Goal: Transaction & Acquisition: Purchase product/service

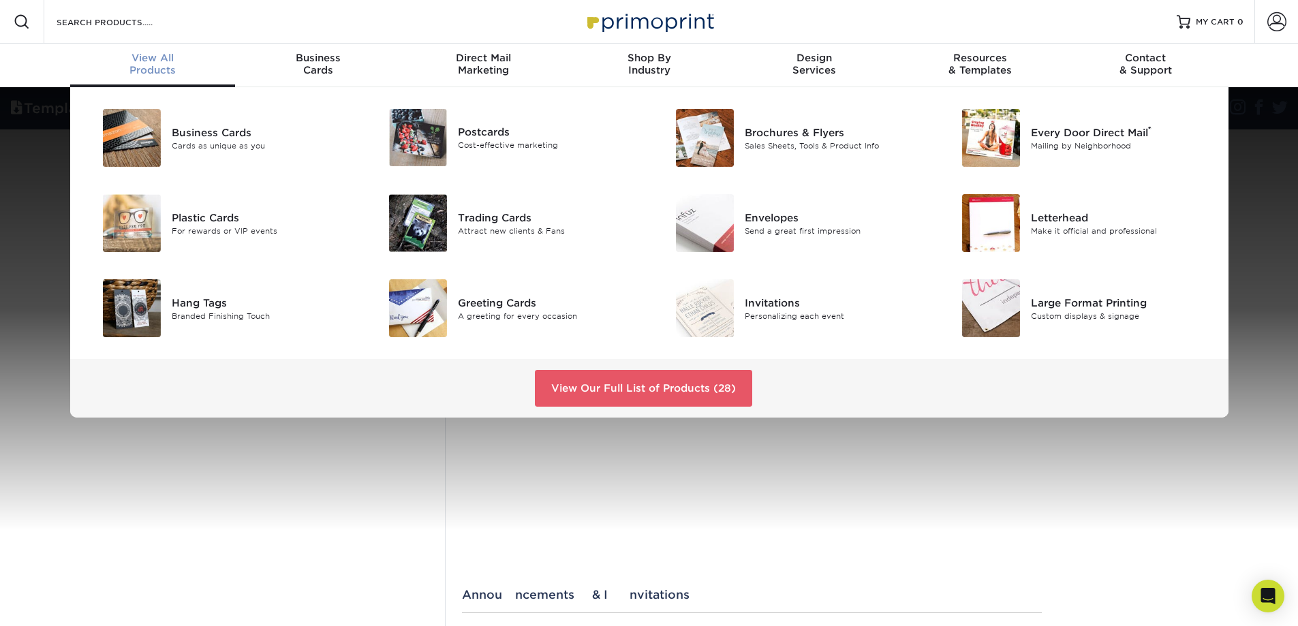
click at [159, 72] on div "View All Products" at bounding box center [153, 64] width 166 height 25
click at [626, 407] on link "View Our Full List of Products (28)" at bounding box center [643, 388] width 217 height 37
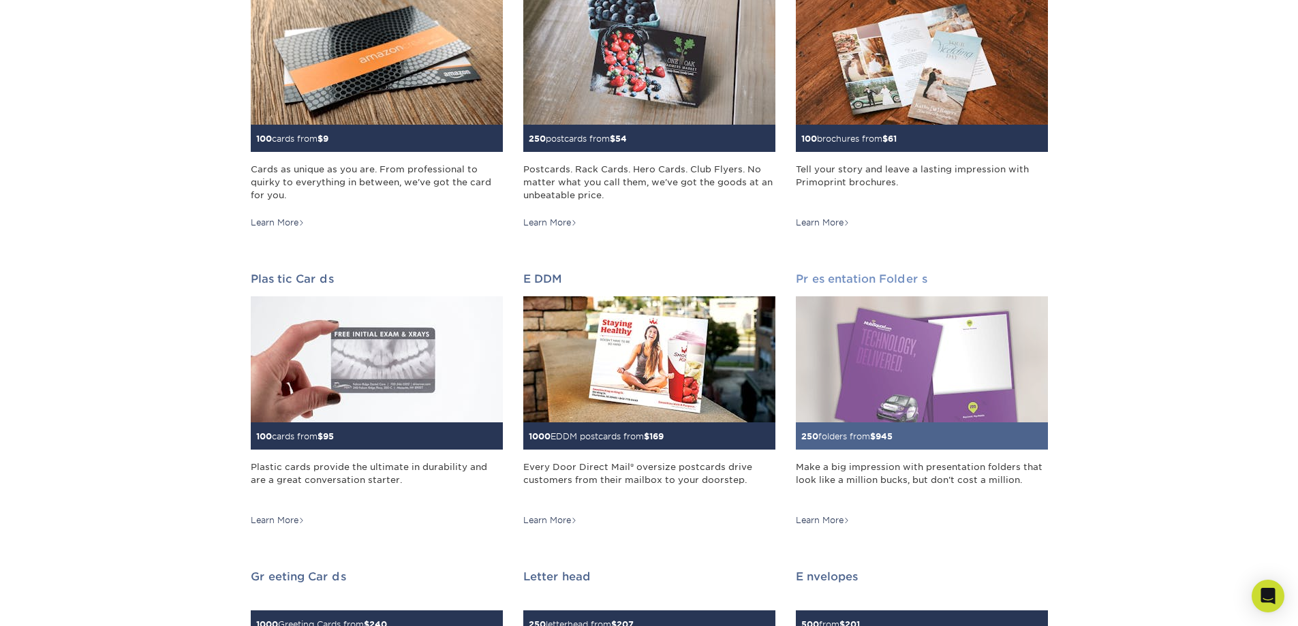
scroll to position [273, 0]
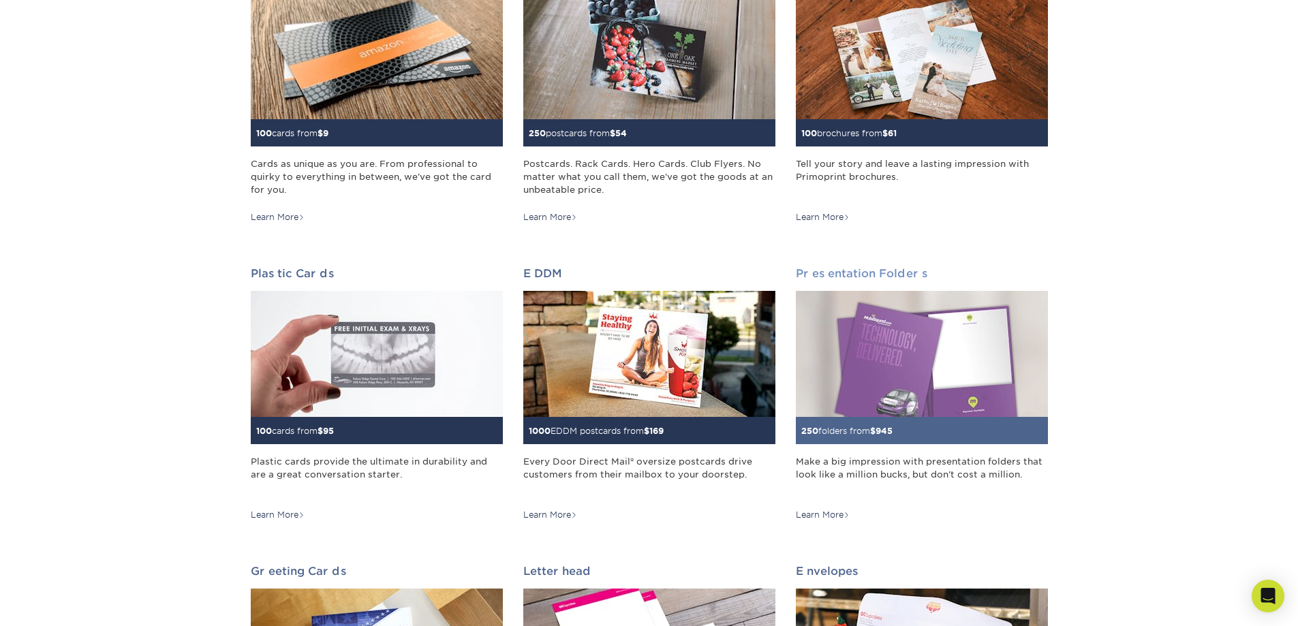
click at [892, 417] on img at bounding box center [922, 354] width 252 height 126
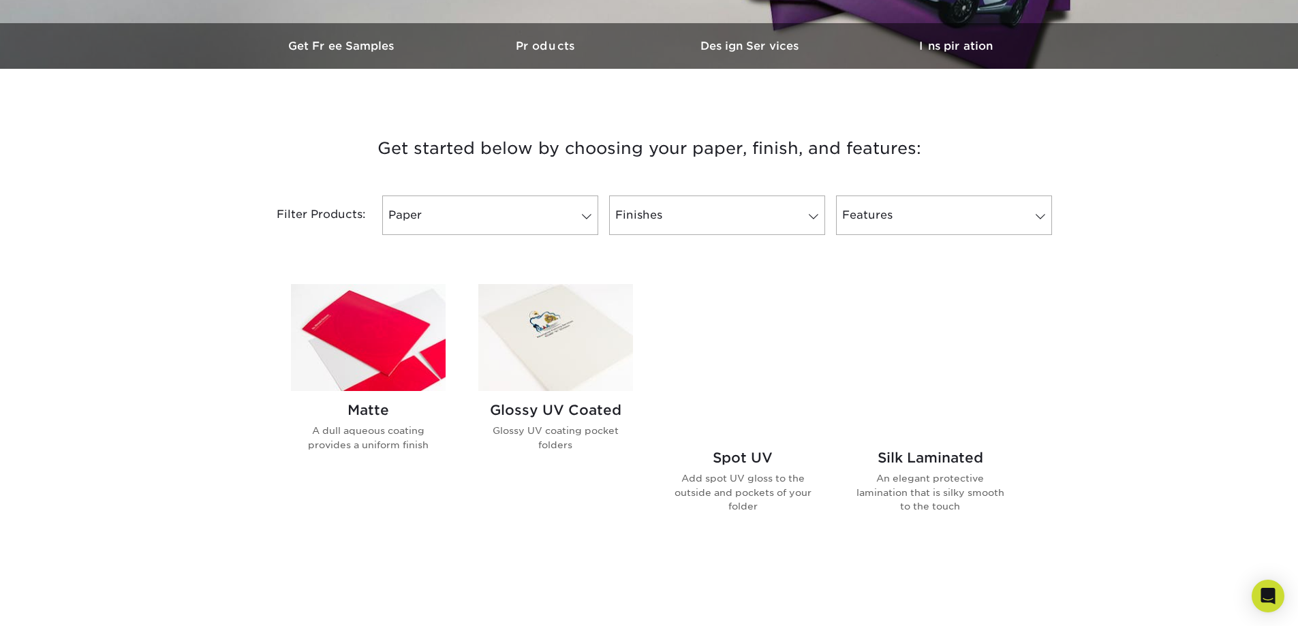
scroll to position [409, 0]
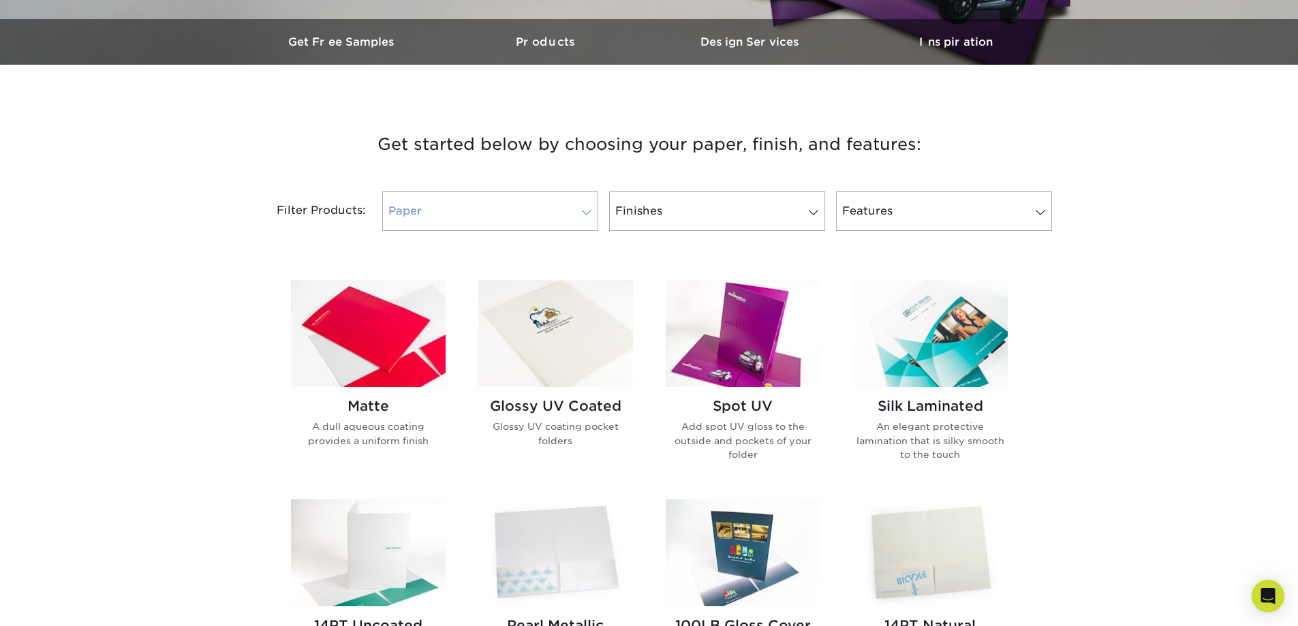
click at [585, 218] on span at bounding box center [586, 212] width 19 height 11
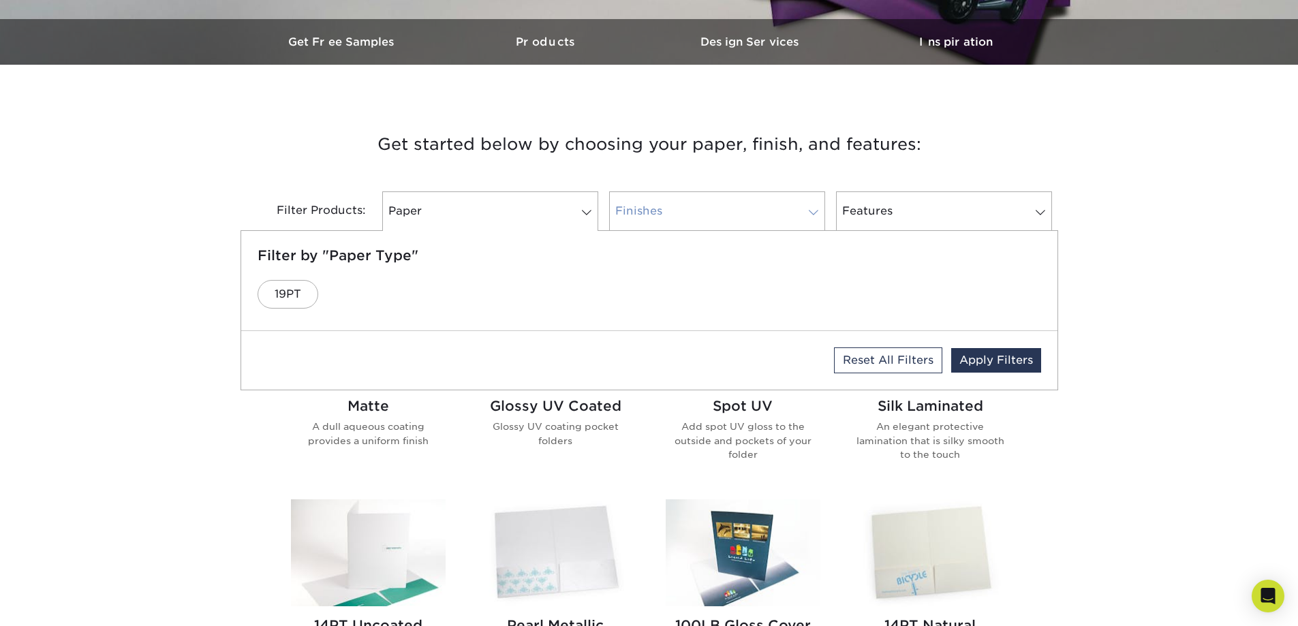
click at [654, 231] on link "Finishes" at bounding box center [717, 212] width 216 height 40
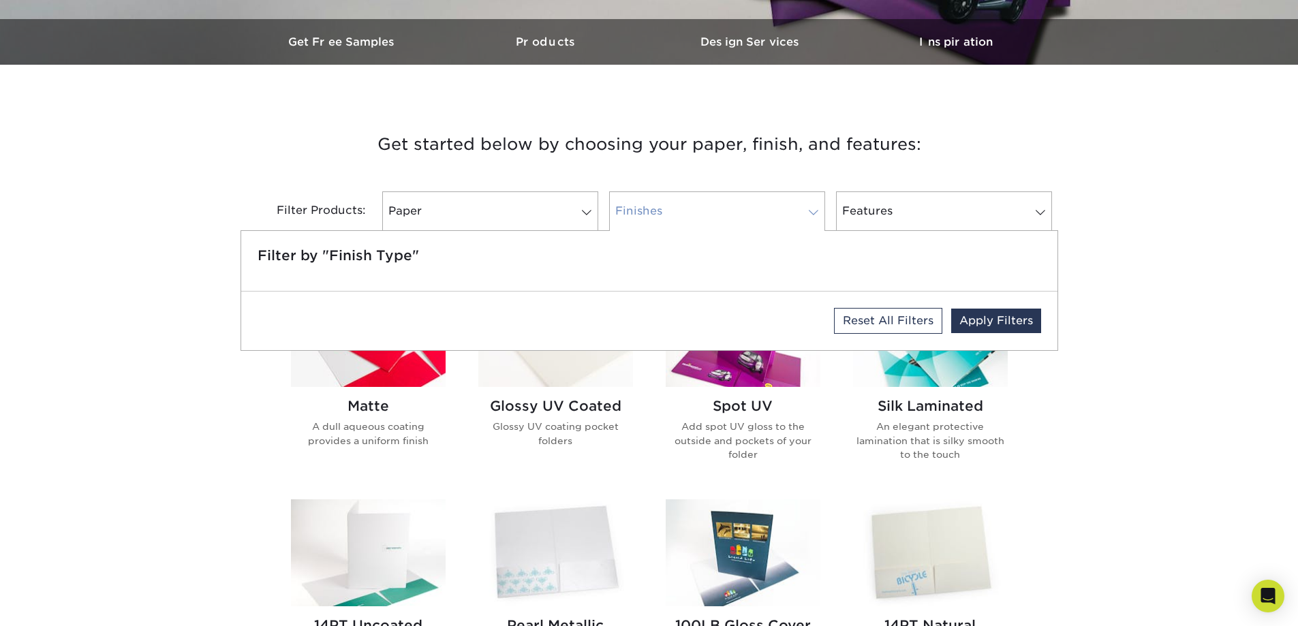
click at [808, 218] on span at bounding box center [813, 212] width 19 height 11
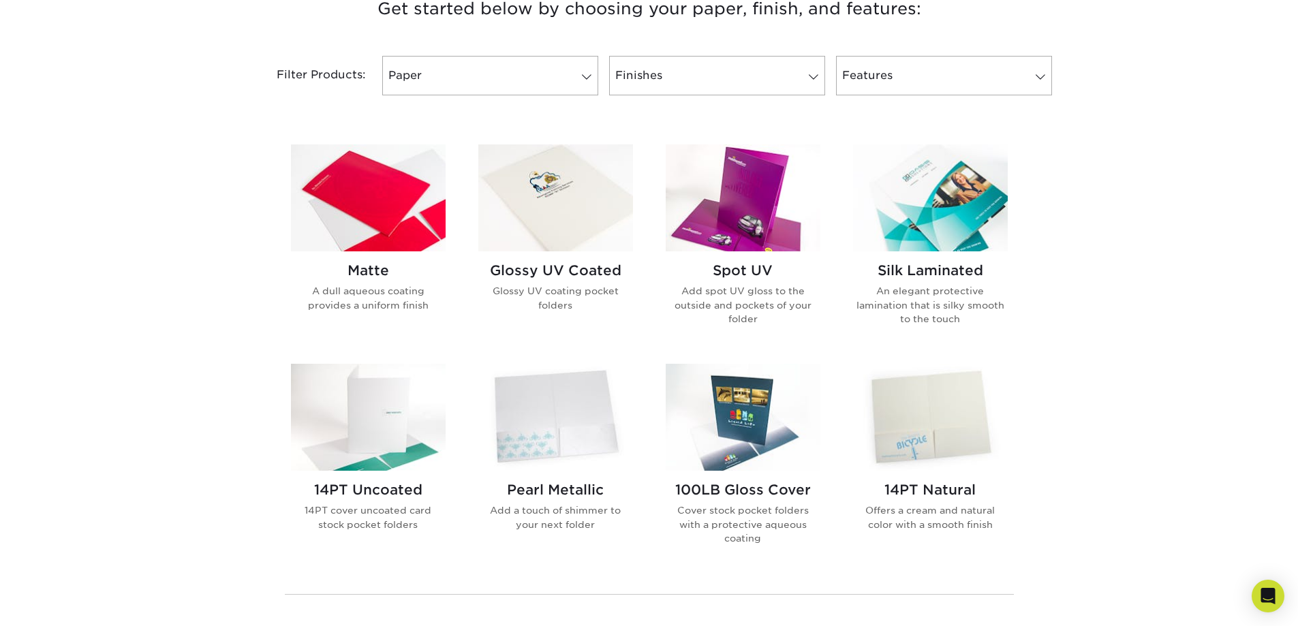
scroll to position [545, 0]
click at [369, 250] on img at bounding box center [368, 197] width 155 height 107
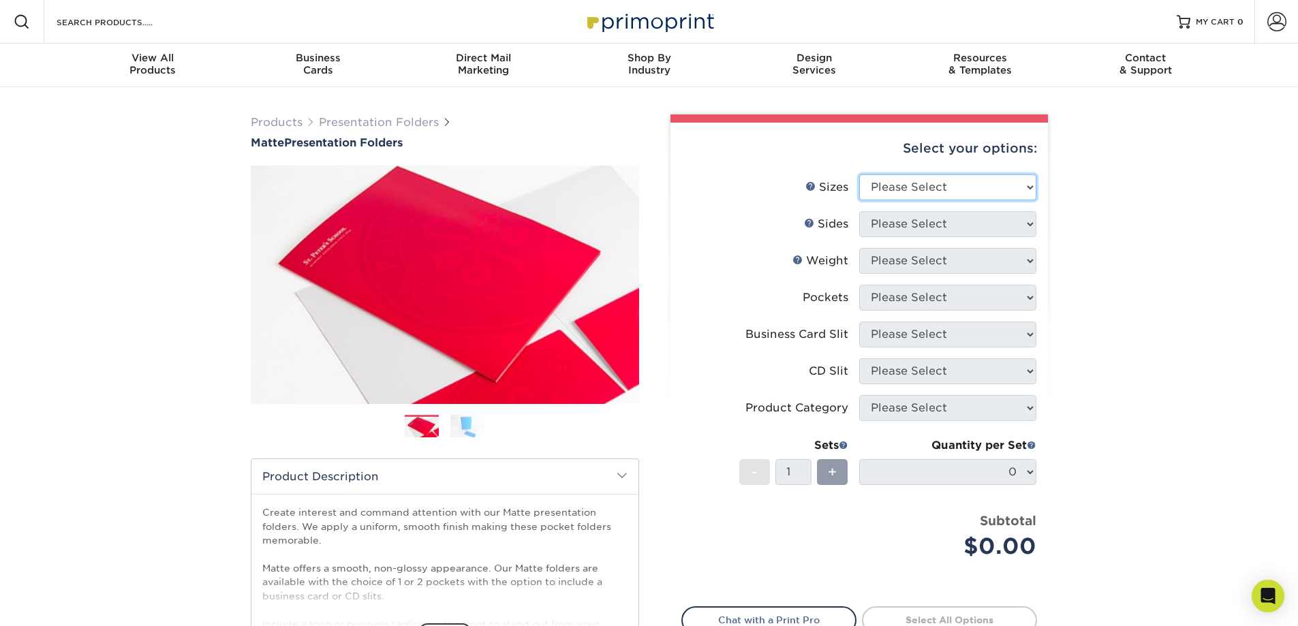
click at [1028, 200] on select "Please Select 6" x 9" 9" x 12"" at bounding box center [947, 187] width 177 height 26
select select "9.00x12.00"
click at [859, 196] on select "Please Select 6" x 9" 9" x 12"" at bounding box center [947, 187] width 177 height 26
click at [910, 237] on select "Please Select Print Both Sides Print Front Only" at bounding box center [947, 224] width 177 height 26
select select "32d3c223-f82c-492b-b915-ba065a00862f"
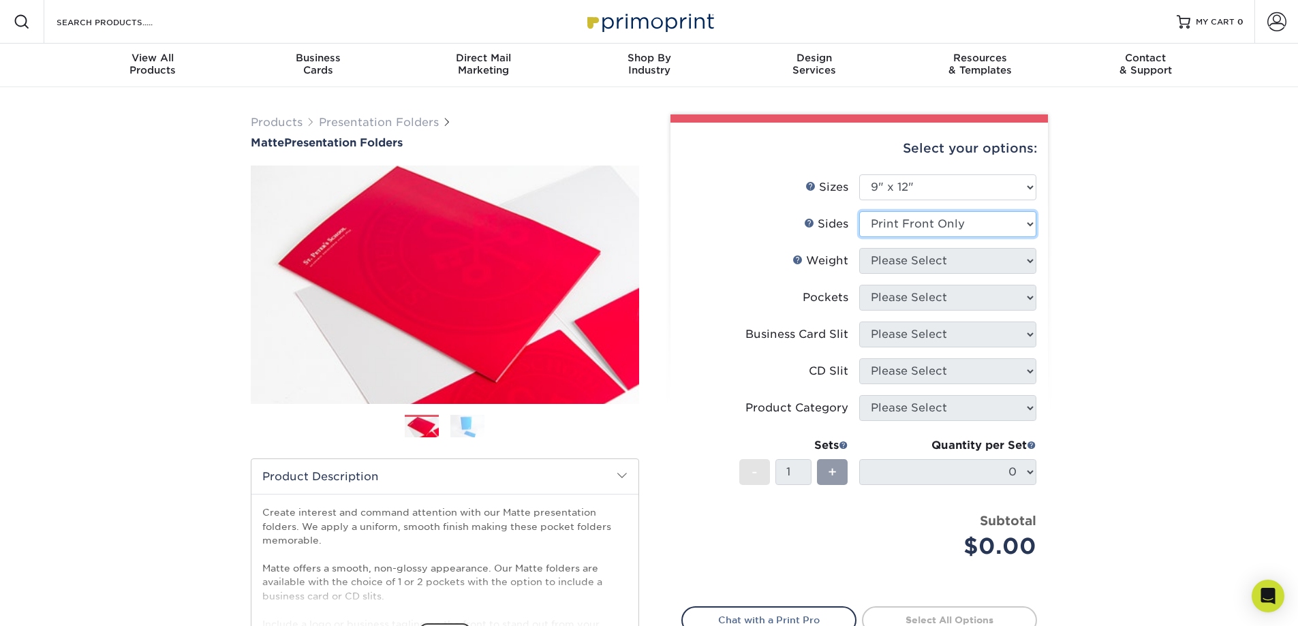
click at [859, 236] on select "Please Select Print Both Sides Print Front Only" at bounding box center [947, 224] width 177 height 26
click at [968, 274] on select "Please Select 14PT 16PT" at bounding box center [947, 261] width 177 height 26
select select "14PT"
click at [859, 274] on select "Please Select 14PT 16PT" at bounding box center [947, 261] width 177 height 26
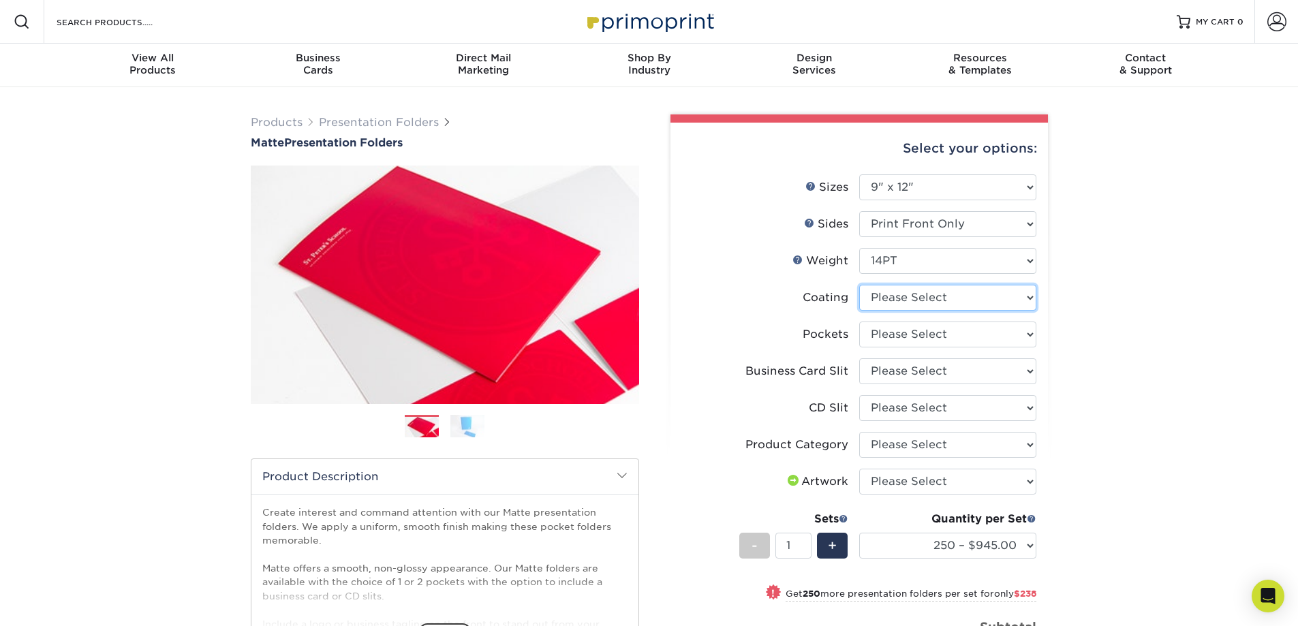
click at [990, 311] on select at bounding box center [947, 298] width 177 height 26
select select "121bb7b5-3b4d-429f-bd8d-bbf80e953313"
click at [859, 311] on select at bounding box center [947, 298] width 177 height 26
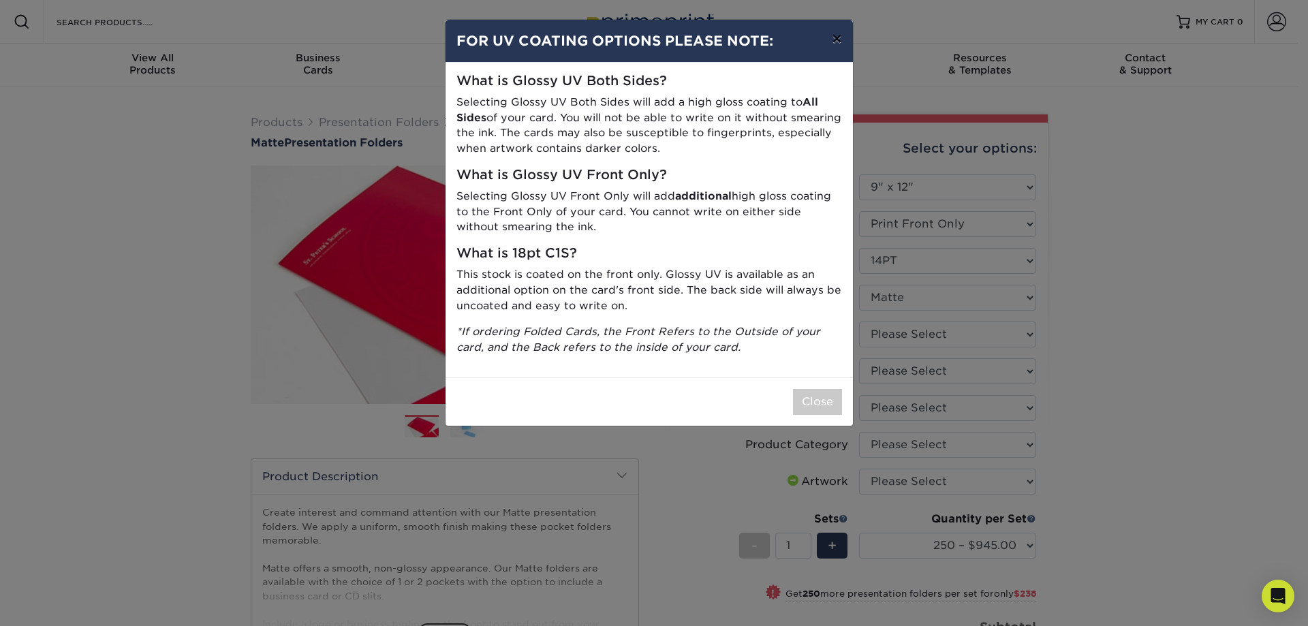
drag, startPoint x: 833, startPoint y: 46, endPoint x: 836, endPoint y: 61, distance: 16.0
click at [833, 46] on button "×" at bounding box center [836, 39] width 31 height 38
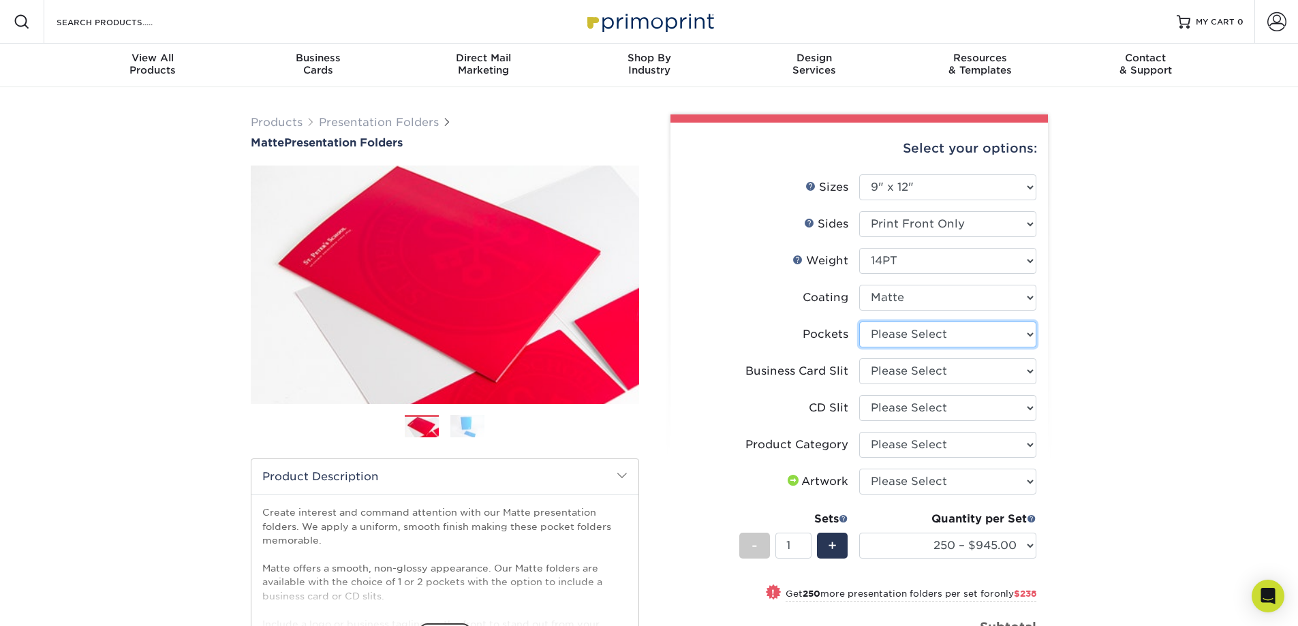
click at [893, 348] on select "Please Select 1 Pocket on the Left (Front) Side 1 Pocket on the Right (Back) Si…" at bounding box center [947, 335] width 177 height 26
select select "e8427203-e3c7-4640-a4e8-bae00c228d98"
click at [859, 348] on select "Please Select 1 Pocket on the Left (Front) Side 1 Pocket on the Right (Back) Si…" at bounding box center [947, 335] width 177 height 26
click at [881, 384] on select "Please Select No Business Card Slits On Both Pockets - Horizontal On Both Pocke…" at bounding box center [947, 371] width 177 height 26
select select "72a87a50-32e6-4b0a-b352-83a99595e5b9"
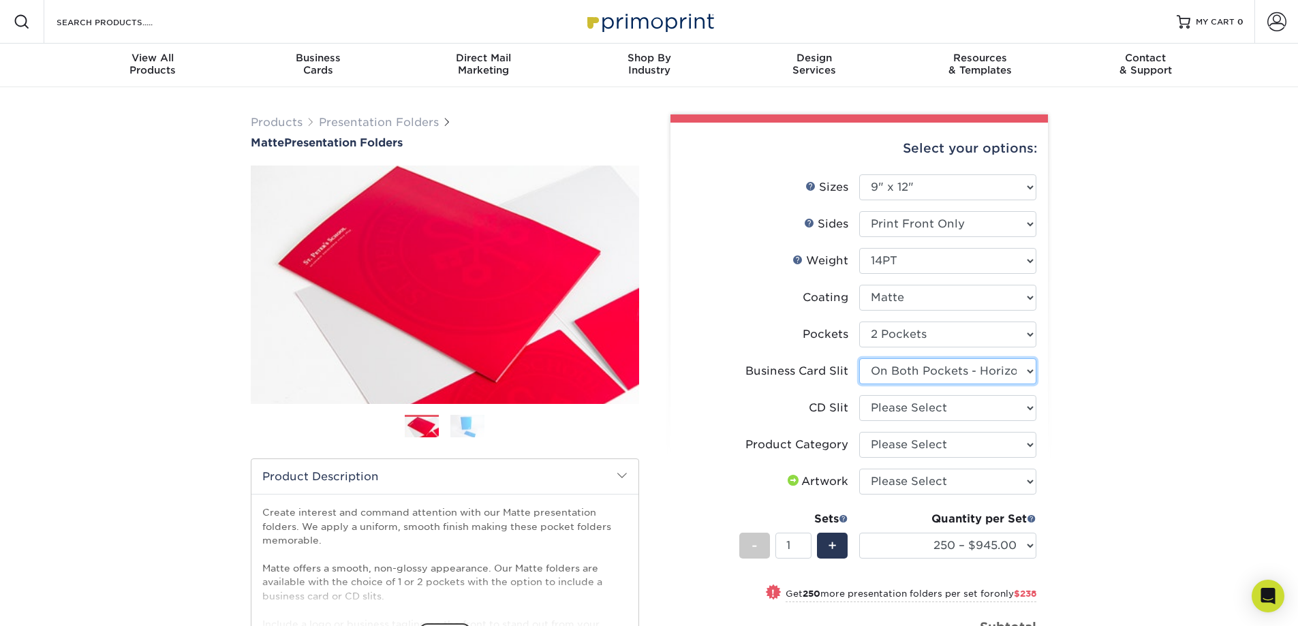
click at [859, 384] on select "Please Select No Business Card Slits On Both Pockets - Horizontal On Both Pocke…" at bounding box center [947, 371] width 177 height 26
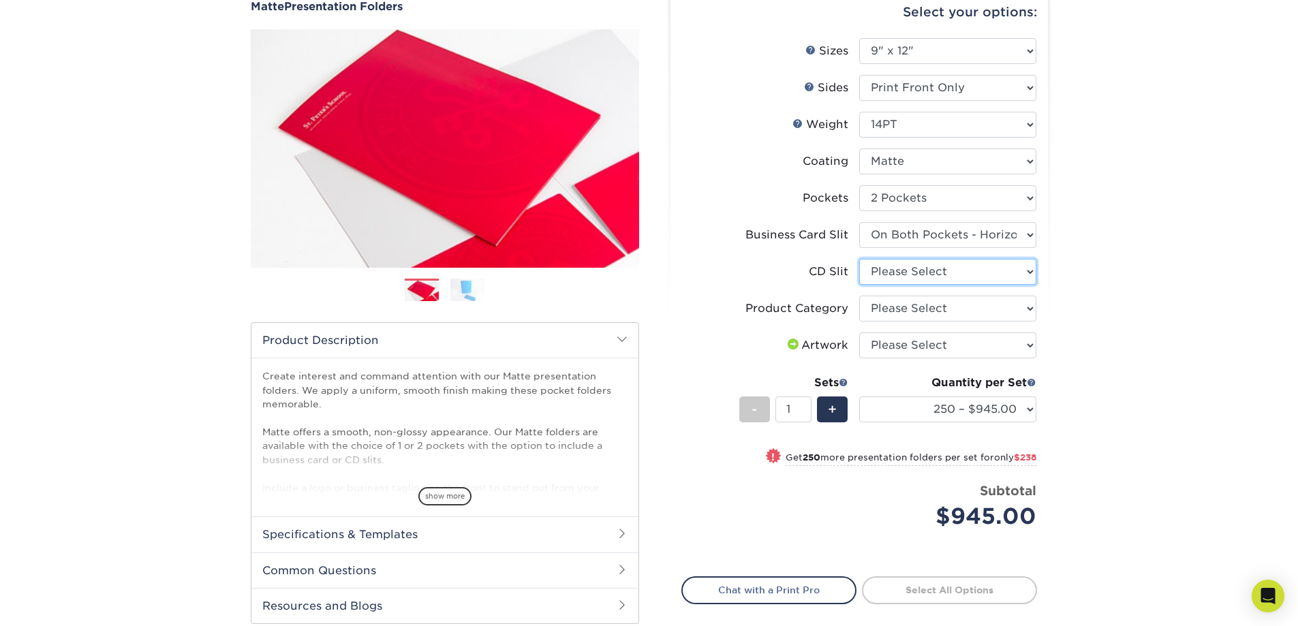
click at [1002, 285] on select "Please Select No CD Slit On the Left (Front) Pocket On the Right (Back) Pocket" at bounding box center [947, 272] width 177 height 26
select select "a092264a-7428-4d8e-b024-417dbebc6e25"
click at [859, 285] on select "Please Select No CD Slit On the Left (Front) Pocket On the Right (Back) Pocket" at bounding box center [947, 272] width 177 height 26
click at [943, 322] on select "Please Select Presentation Folders" at bounding box center [947, 309] width 177 height 26
select select "57f7a581-ec4a-49d7-930d-eb044a1d12ac"
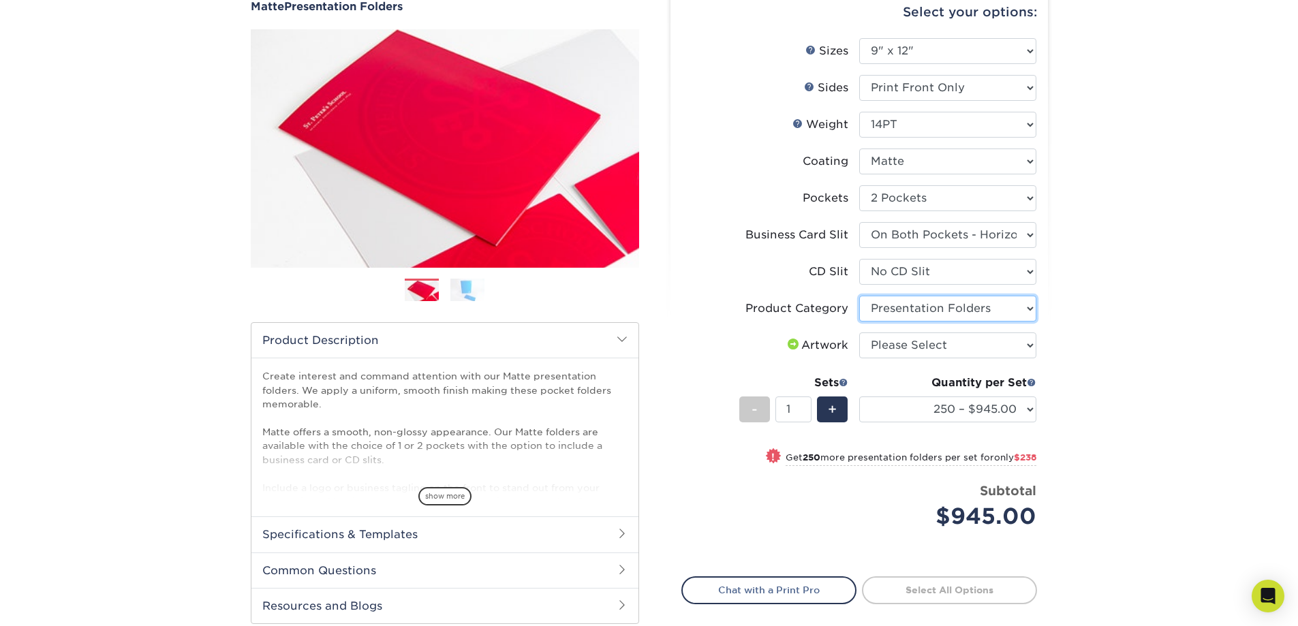
click at [859, 322] on select "Please Select Presentation Folders" at bounding box center [947, 309] width 177 height 26
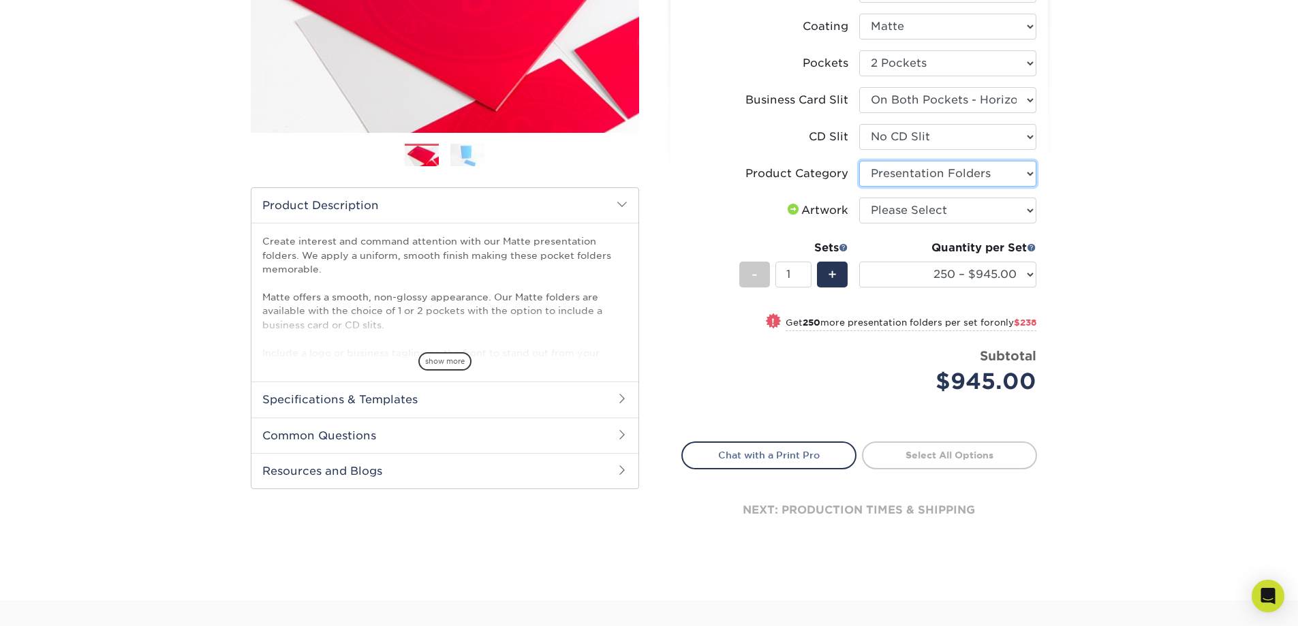
scroll to position [273, 0]
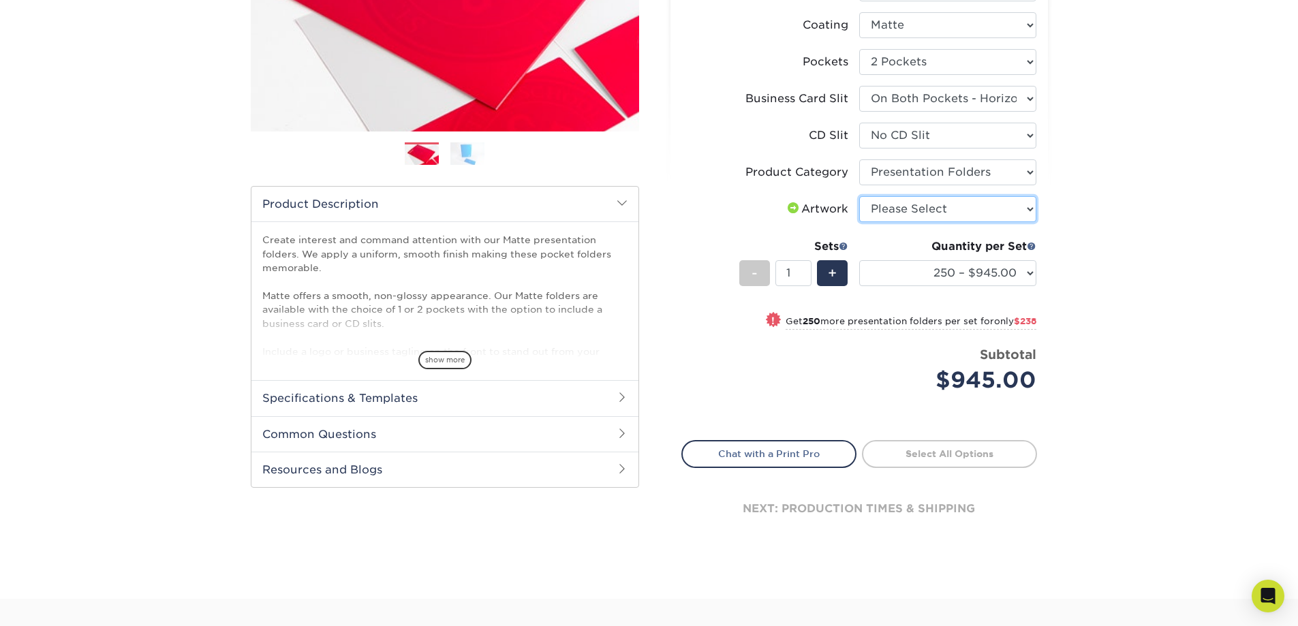
click at [981, 222] on select "Please Select I will upload files I need a design - $75" at bounding box center [947, 209] width 177 height 26
select select "upload"
click at [859, 222] on select "Please Select I will upload files I need a design - $75" at bounding box center [947, 209] width 177 height 26
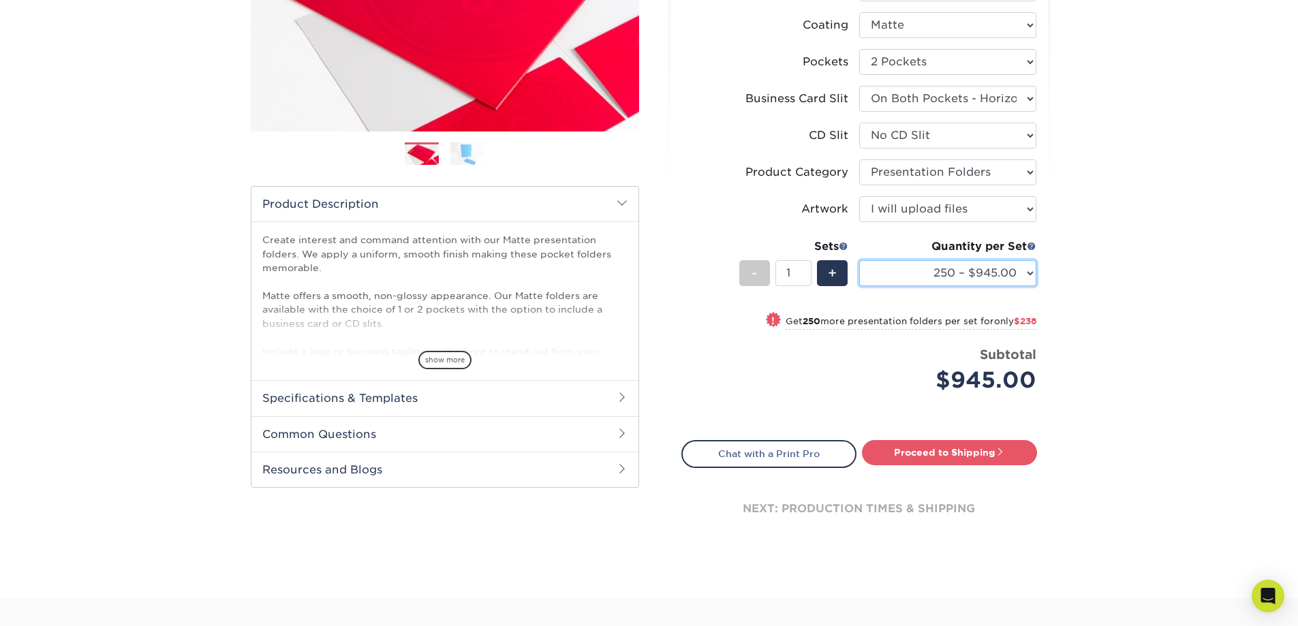
click at [938, 286] on select "250 – $945.00 500 – $1183.00 1000 – $1462.00 2500 – $2613.00 5000 – $4099.00 10…" at bounding box center [947, 273] width 177 height 26
click at [1199, 344] on div "Products Presentation Folders Matte Presentation Folders Previous Next" at bounding box center [649, 207] width 1298 height 784
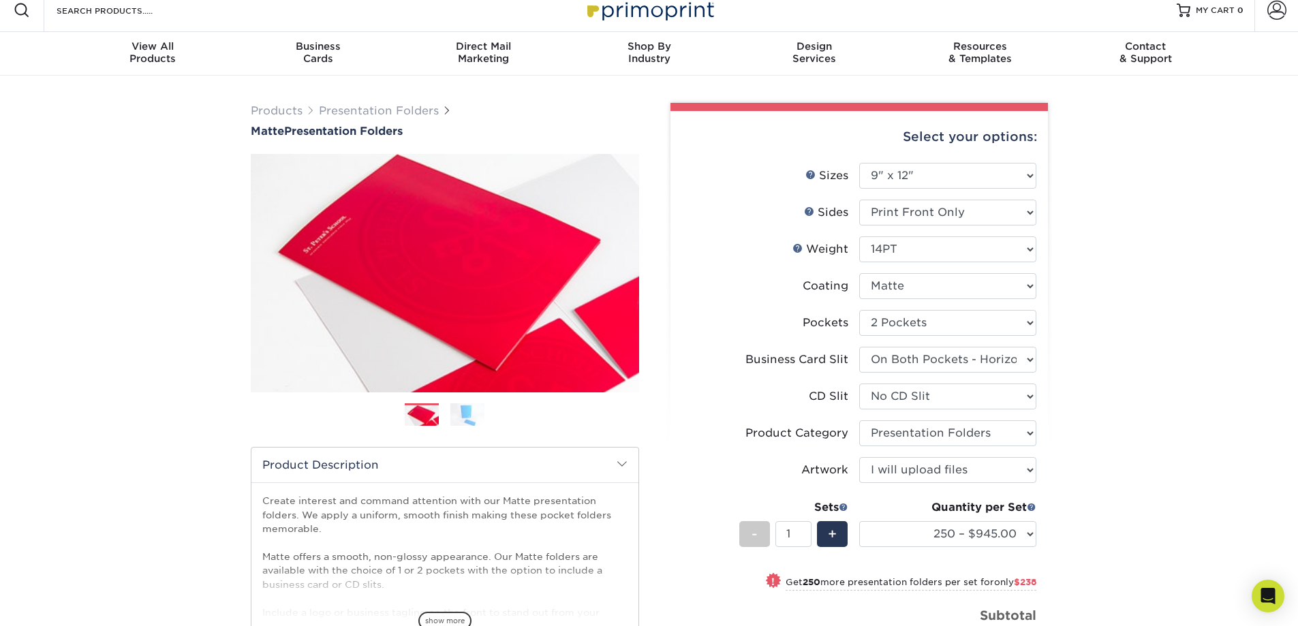
scroll to position [0, 0]
